Goal: Check status: Check status

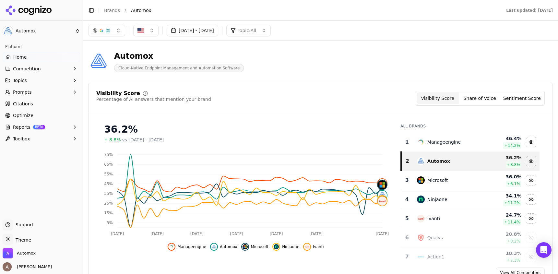
click at [22, 107] on span "Citations" at bounding box center [23, 103] width 20 height 6
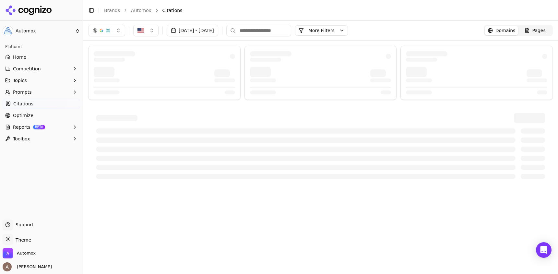
click at [118, 31] on button "button" at bounding box center [106, 31] width 37 height 12
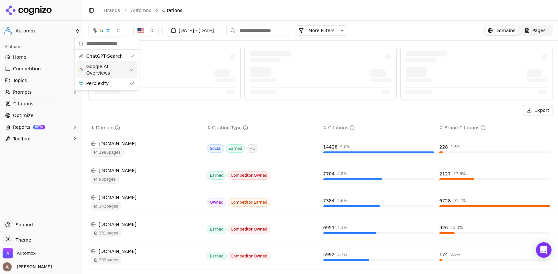
click at [107, 68] on span "Google AI Overviews" at bounding box center [106, 69] width 41 height 13
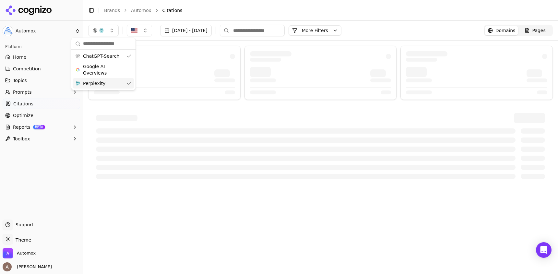
click at [105, 84] on div "Perplexity" at bounding box center [104, 83] width 62 height 10
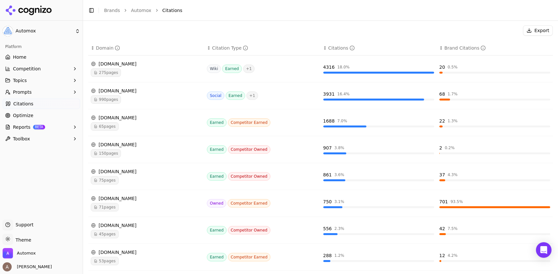
scroll to position [102, 0]
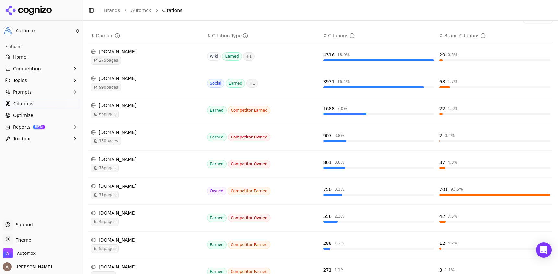
click at [107, 115] on span "65 pages" at bounding box center [105, 114] width 28 height 8
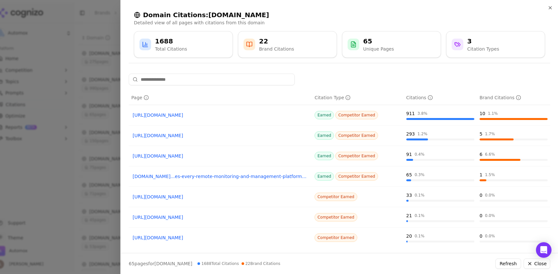
click at [203, 114] on link "[URL][DOMAIN_NAME]" at bounding box center [220, 115] width 175 height 6
click at [550, 8] on icon "button" at bounding box center [550, 7] width 5 height 5
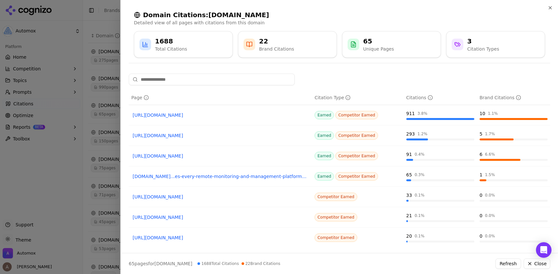
click at [549, 9] on header "Toggle Sidebar Brands Automox Citations" at bounding box center [320, 10] width 475 height 21
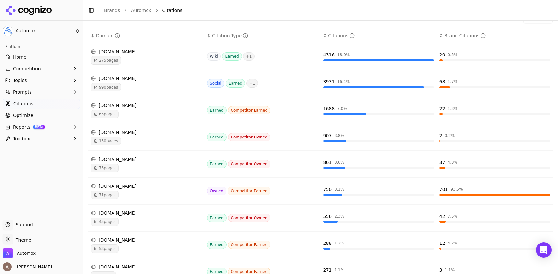
click at [549, 7] on header "Toggle Sidebar Brands Automox Citations" at bounding box center [320, 10] width 475 height 21
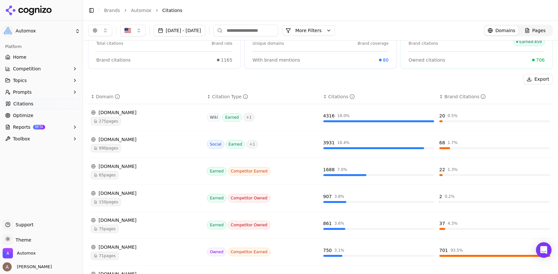
scroll to position [0, 0]
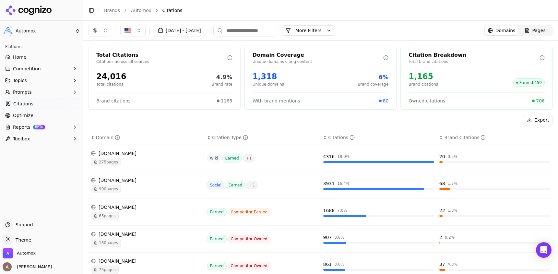
click at [37, 58] on link "Home" at bounding box center [41, 57] width 77 height 10
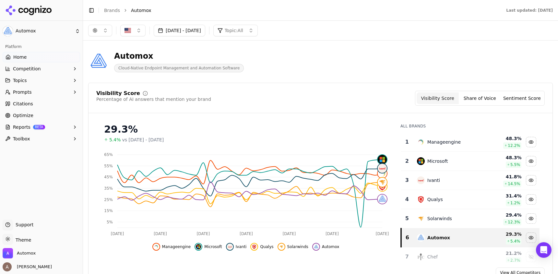
click at [28, 104] on span "Citations" at bounding box center [23, 103] width 20 height 6
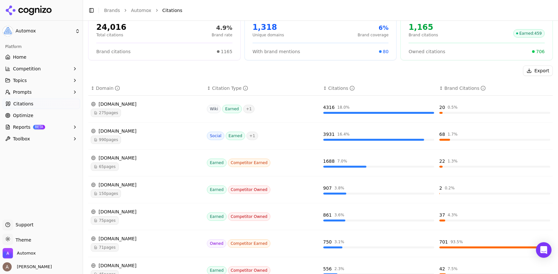
scroll to position [50, 0]
click at [119, 157] on div "[DOMAIN_NAME]" at bounding box center [146, 157] width 111 height 6
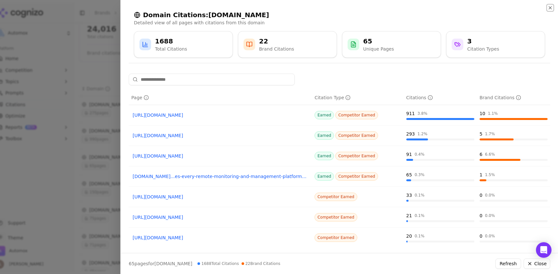
click at [550, 7] on icon "button" at bounding box center [550, 7] width 3 height 3
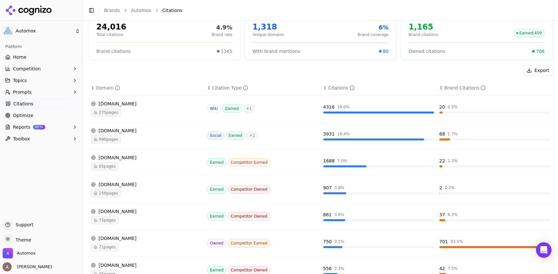
click at [71, 92] on button "Prompts" at bounding box center [41, 92] width 77 height 10
click at [46, 103] on span "Active" at bounding box center [41, 102] width 56 height 6
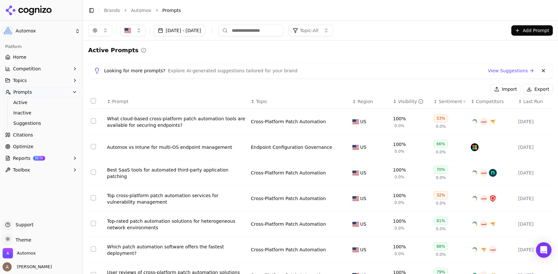
click at [205, 32] on button "[DATE] - [DATE]" at bounding box center [180, 31] width 52 height 12
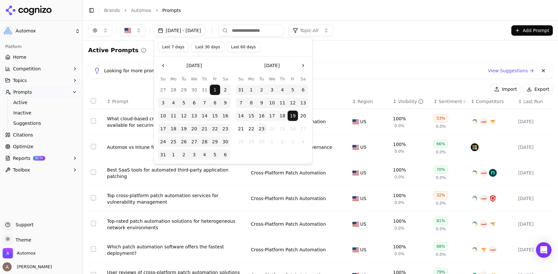
click at [170, 47] on button "Last 7 days" at bounding box center [173, 47] width 31 height 10
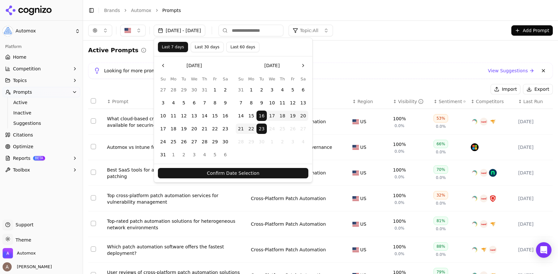
click at [224, 172] on button "Confirm Date Selection" at bounding box center [233, 173] width 150 height 10
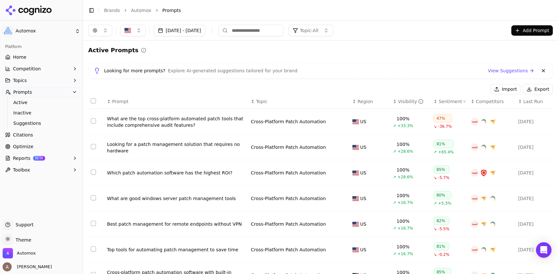
click at [34, 56] on link "Home" at bounding box center [41, 57] width 77 height 10
